Goal: Information Seeking & Learning: Find specific fact

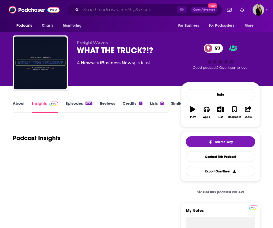
click at [106, 8] on input "Search podcasts, credits, & more..." at bounding box center [129, 10] width 96 height 8
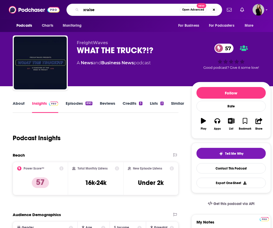
type input "xraised"
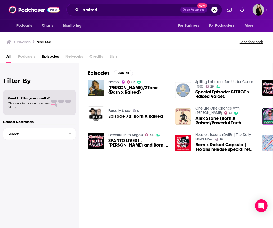
click at [29, 57] on span "Podcasts" at bounding box center [27, 57] width 18 height 11
click at [12, 57] on div "All Podcasts Episodes Networks Credits Lists" at bounding box center [137, 57] width 262 height 11
click at [7, 57] on span "All" at bounding box center [8, 57] width 5 height 11
click at [22, 57] on span "Podcasts" at bounding box center [27, 57] width 18 height 11
click at [126, 10] on input "xraised" at bounding box center [130, 10] width 99 height 8
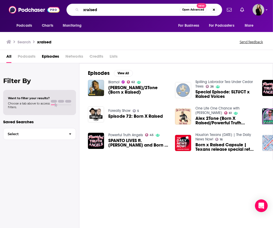
type input "xraised"
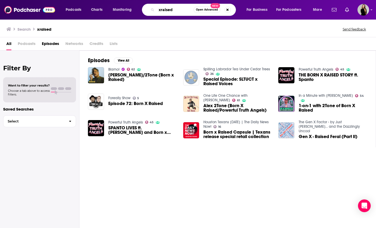
click at [172, 6] on input "xraised" at bounding box center [174, 10] width 37 height 8
